Goal: Check status

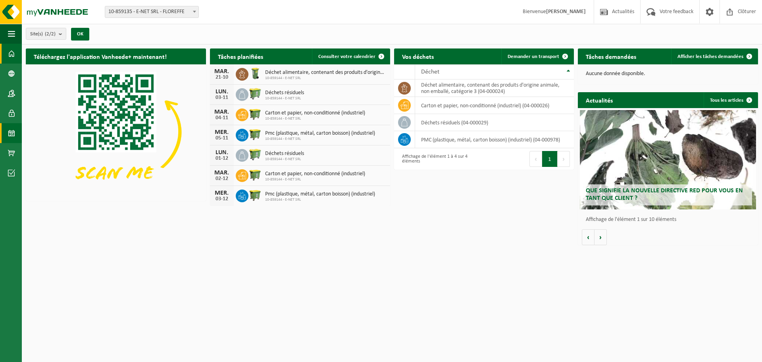
click at [10, 133] on span at bounding box center [11, 133] width 7 height 20
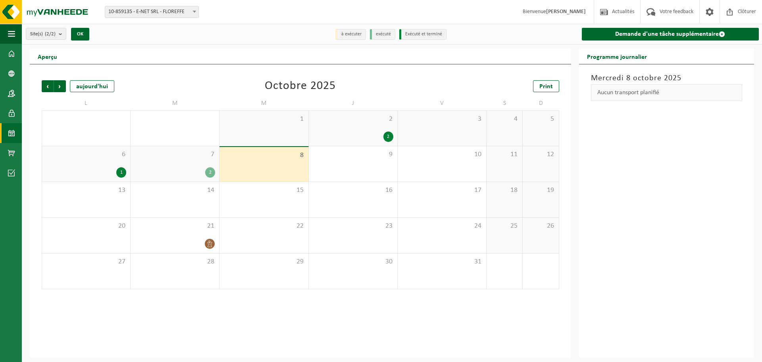
click at [210, 174] on div "2" at bounding box center [210, 172] width 10 height 10
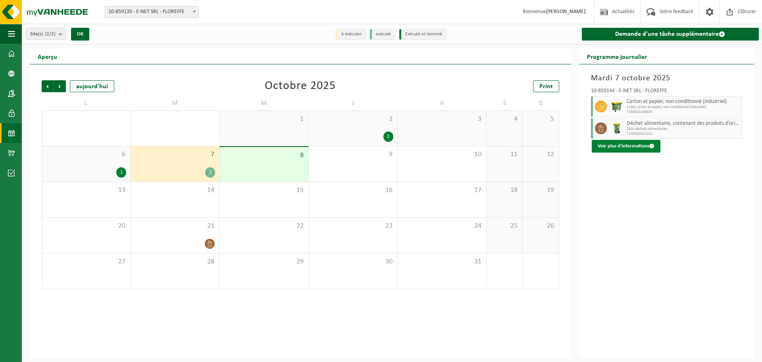
click at [625, 148] on button "Voir plus d'informations" at bounding box center [626, 146] width 69 height 13
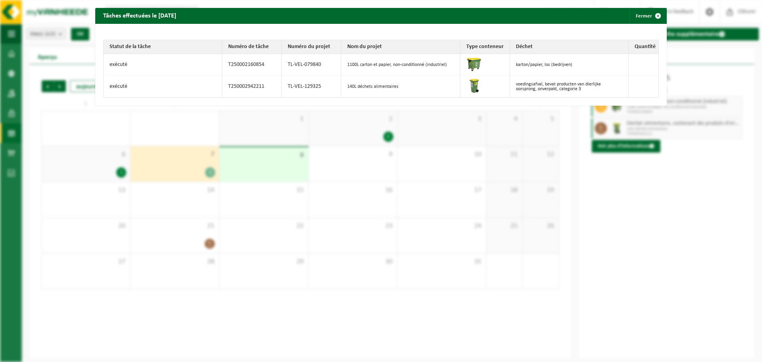
drag, startPoint x: 638, startPoint y: 15, endPoint x: 641, endPoint y: 12, distance: 4.2
click at [638, 15] on button "Fermer" at bounding box center [648, 16] width 37 height 16
